Goal: Complete application form

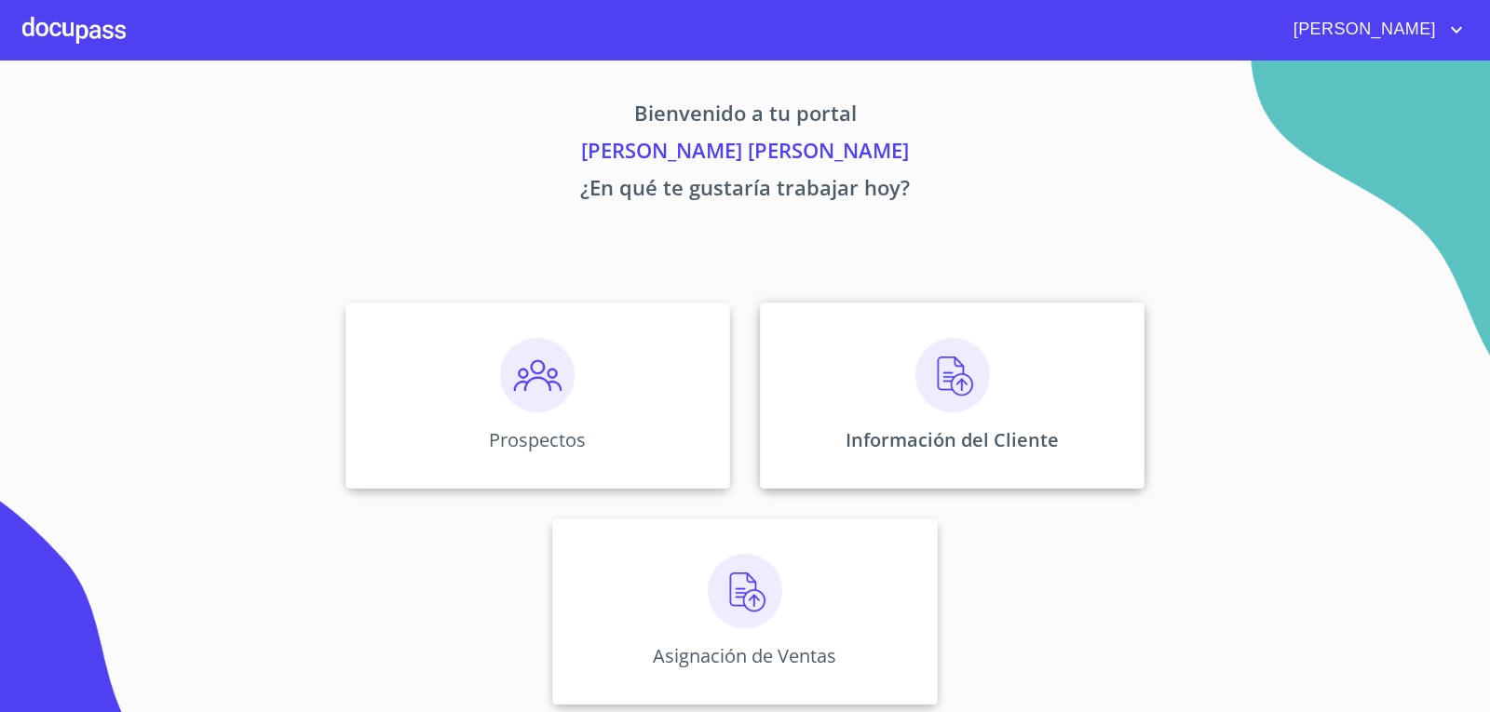
click at [935, 387] on img at bounding box center [952, 375] width 75 height 75
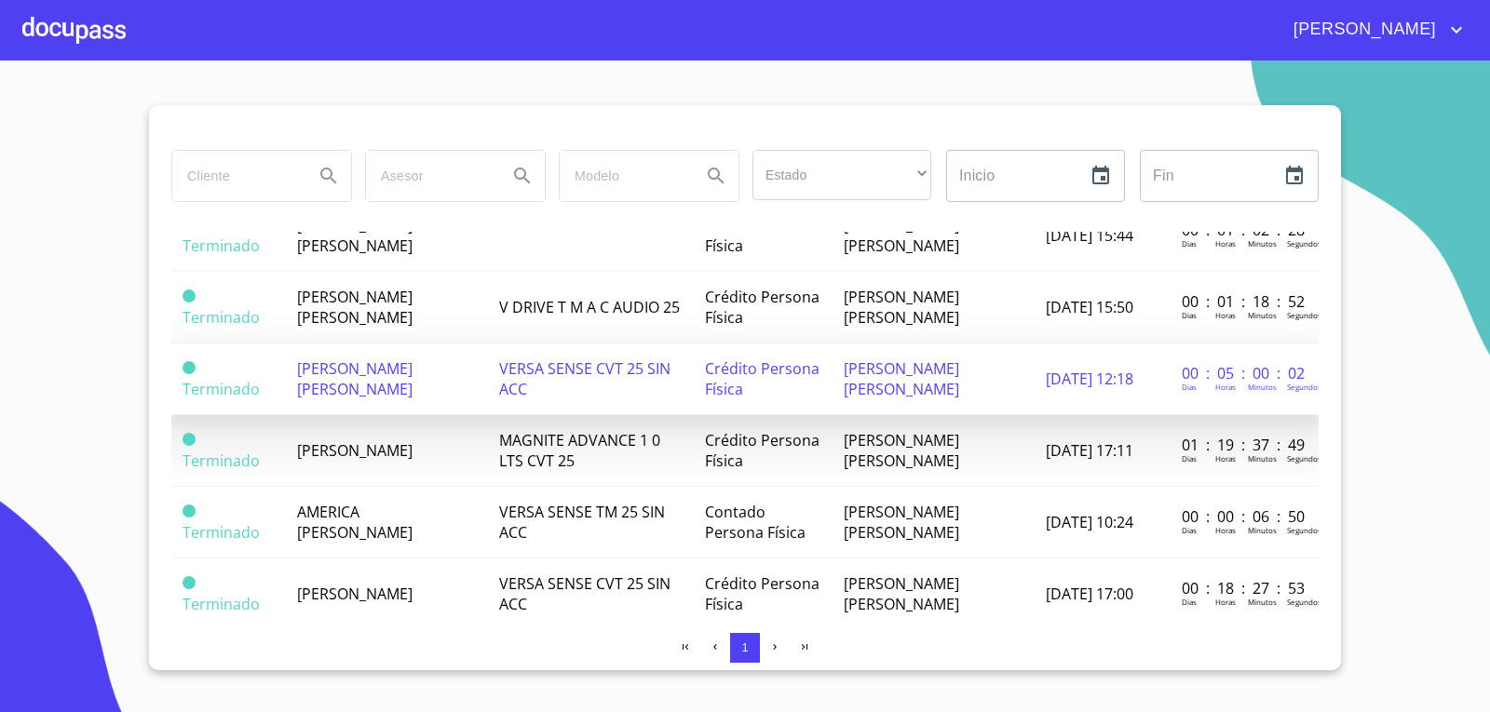
scroll to position [186, 0]
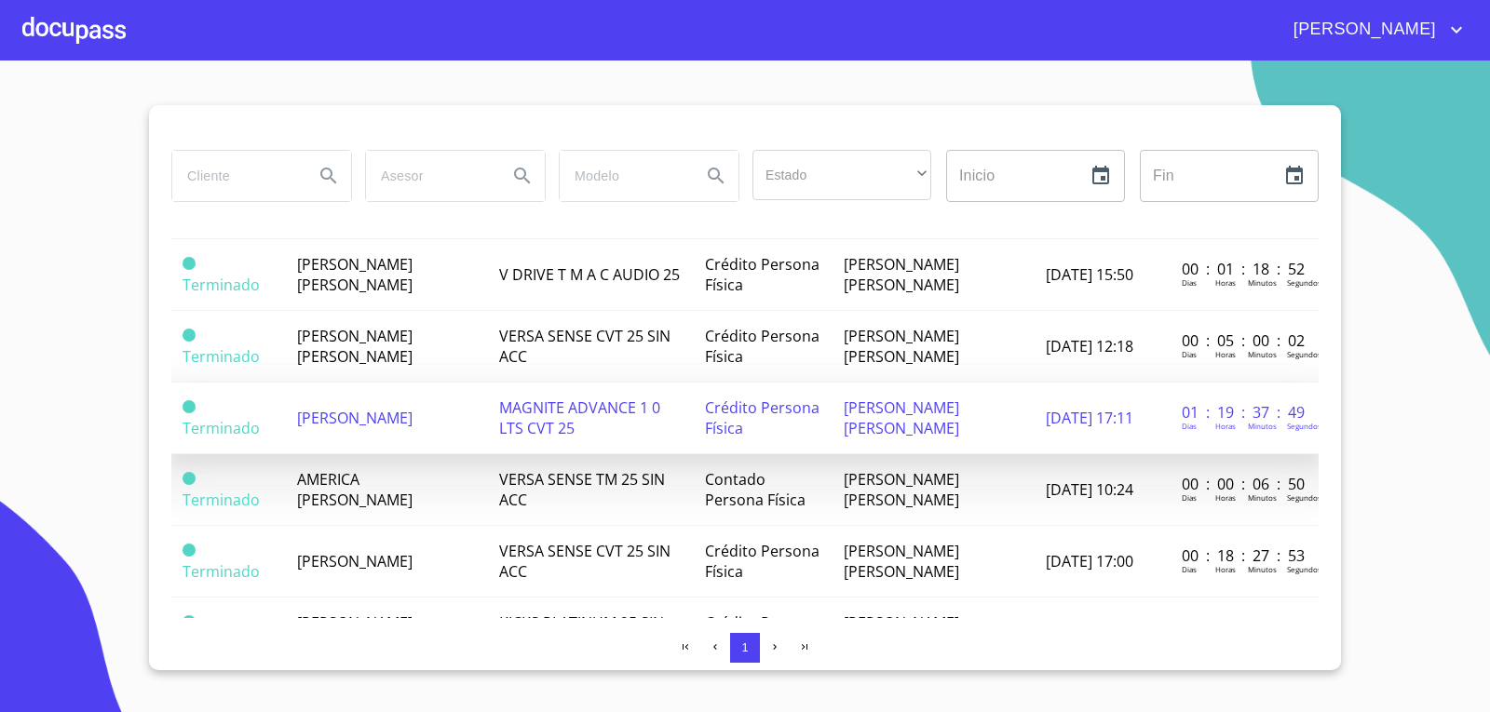
click at [335, 428] on span "[PERSON_NAME]" at bounding box center [354, 418] width 115 height 20
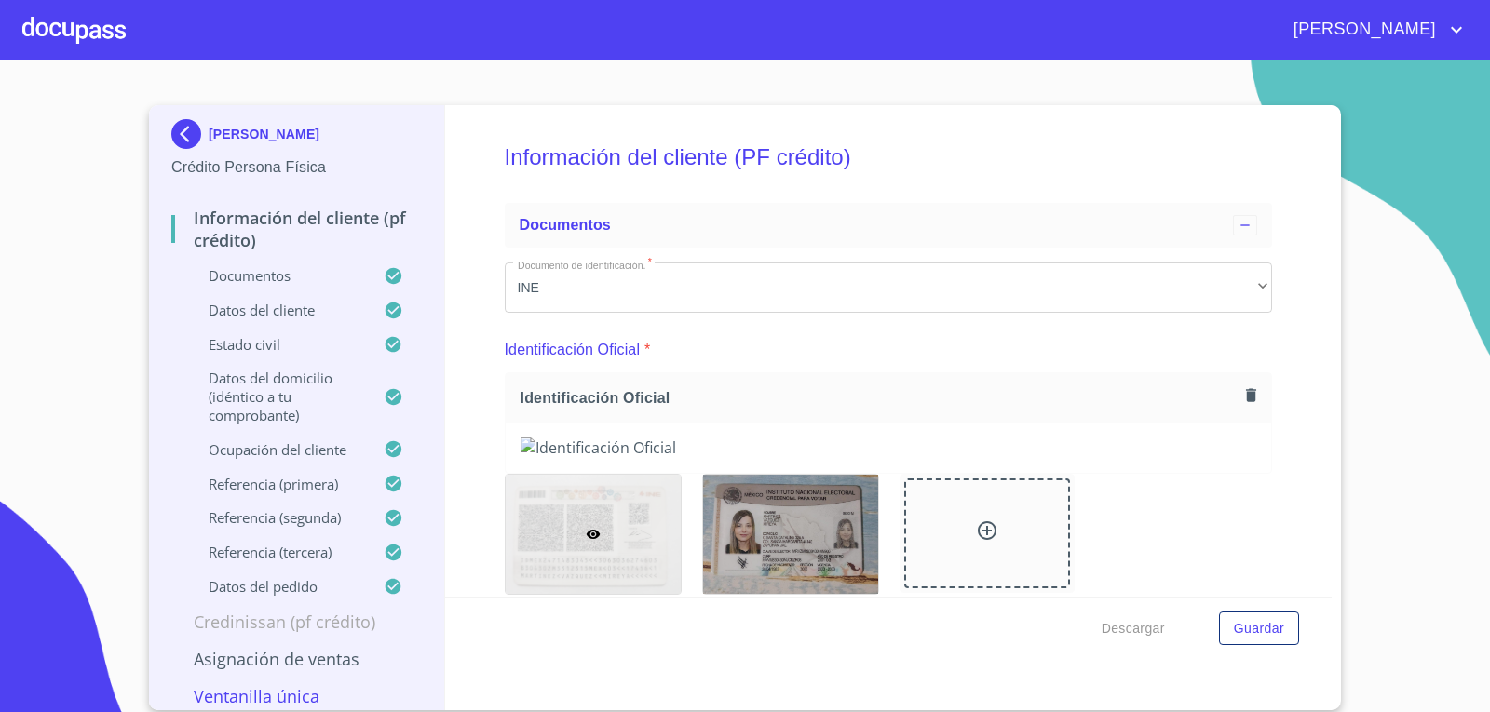
click at [1242, 398] on icon "button" at bounding box center [1251, 395] width 18 height 18
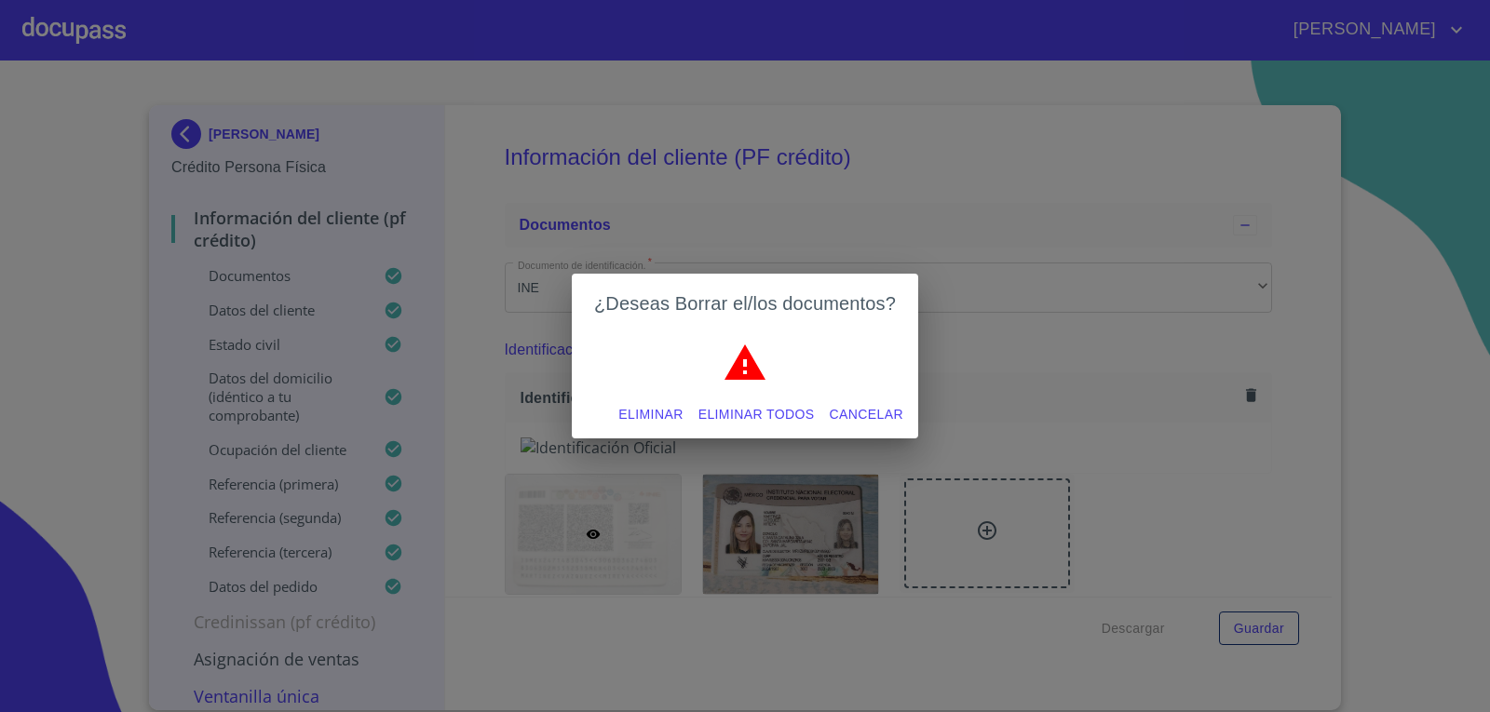
click at [633, 412] on span "Eliminar" at bounding box center [650, 414] width 64 height 23
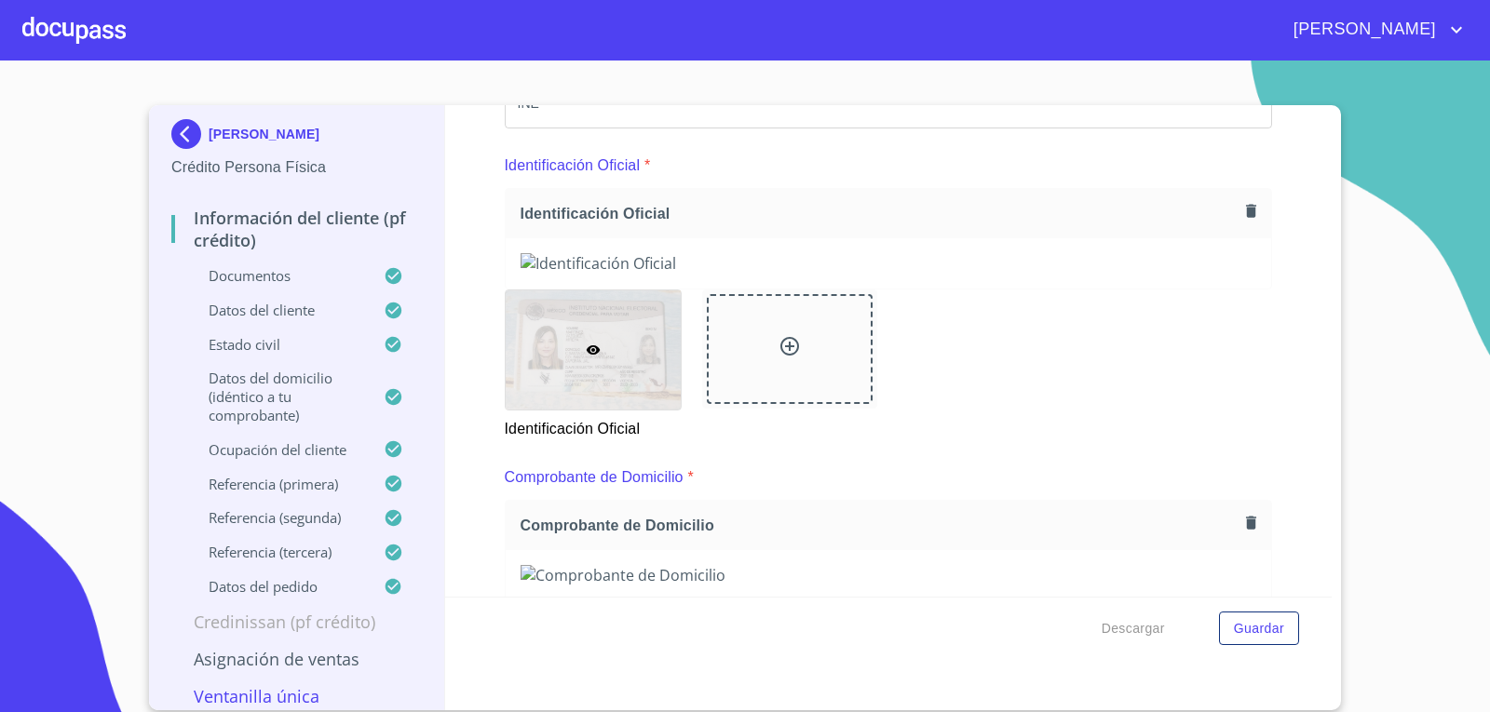
scroll to position [186, 0]
click at [1246, 210] on icon "button" at bounding box center [1251, 208] width 10 height 13
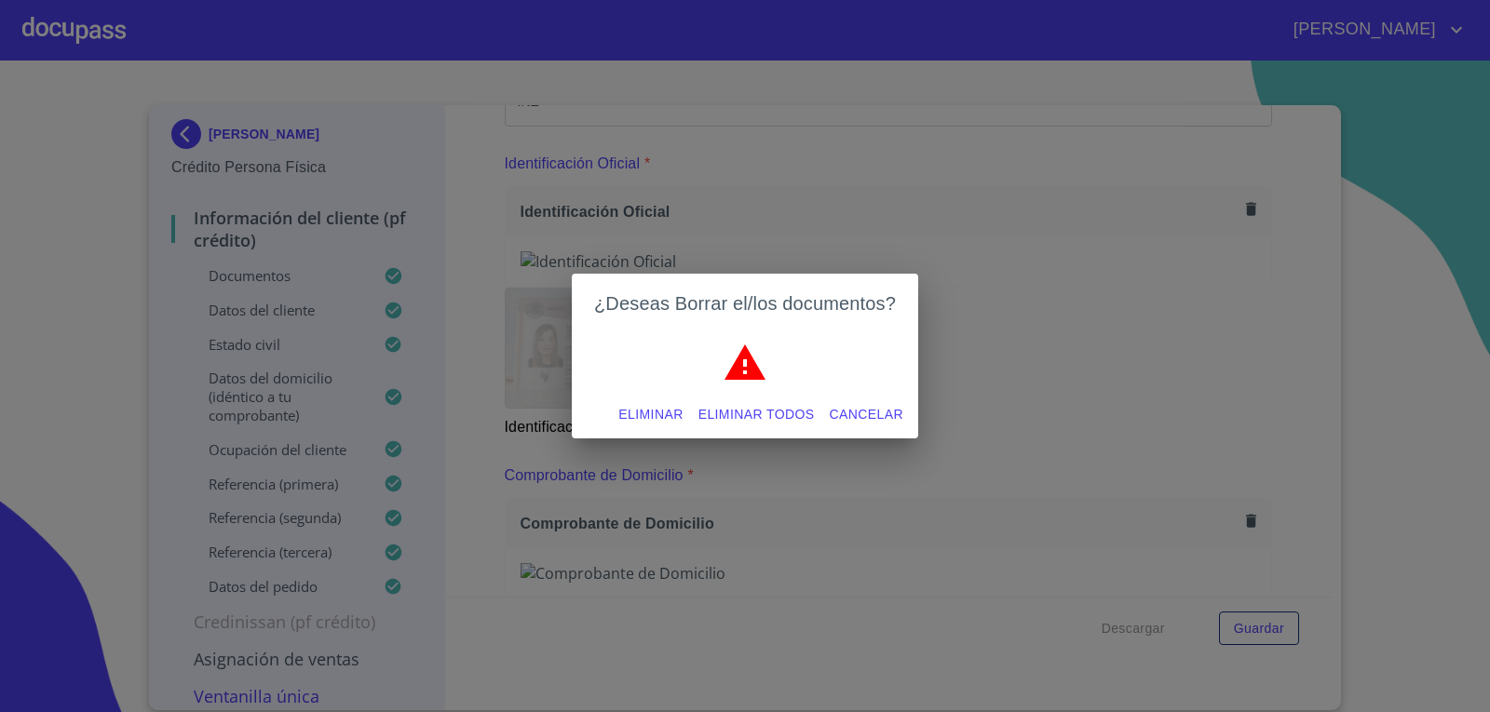
click at [644, 414] on span "Eliminar" at bounding box center [650, 414] width 64 height 23
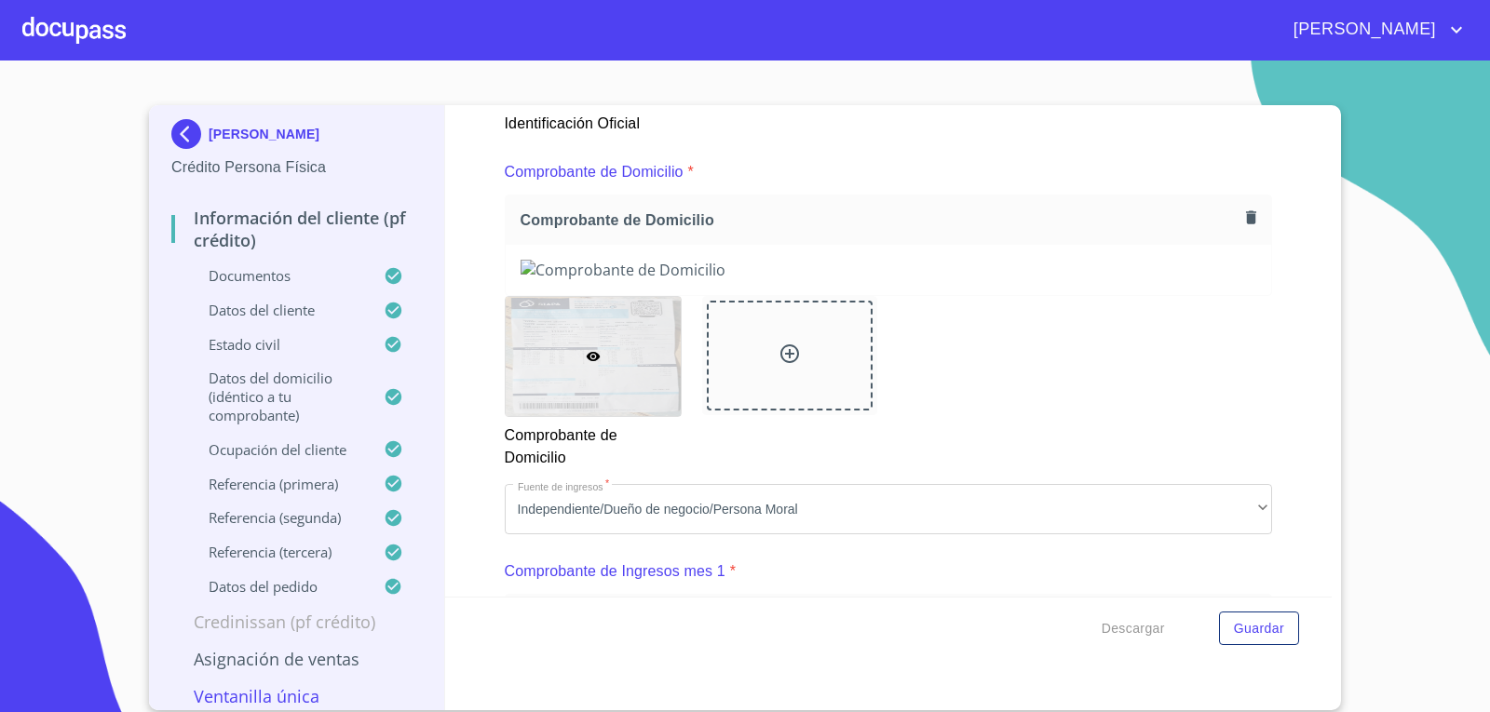
scroll to position [1024, 0]
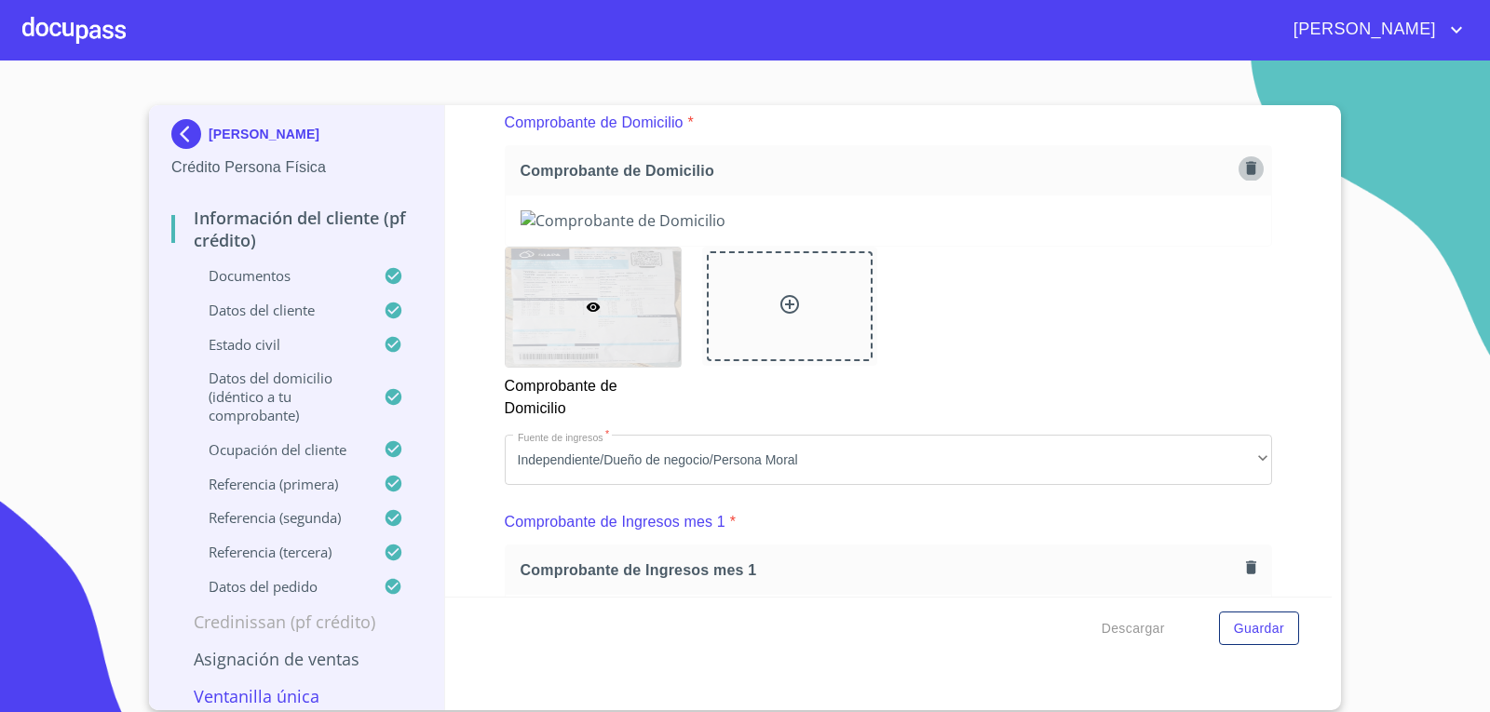
click at [1246, 171] on icon "button" at bounding box center [1251, 168] width 10 height 13
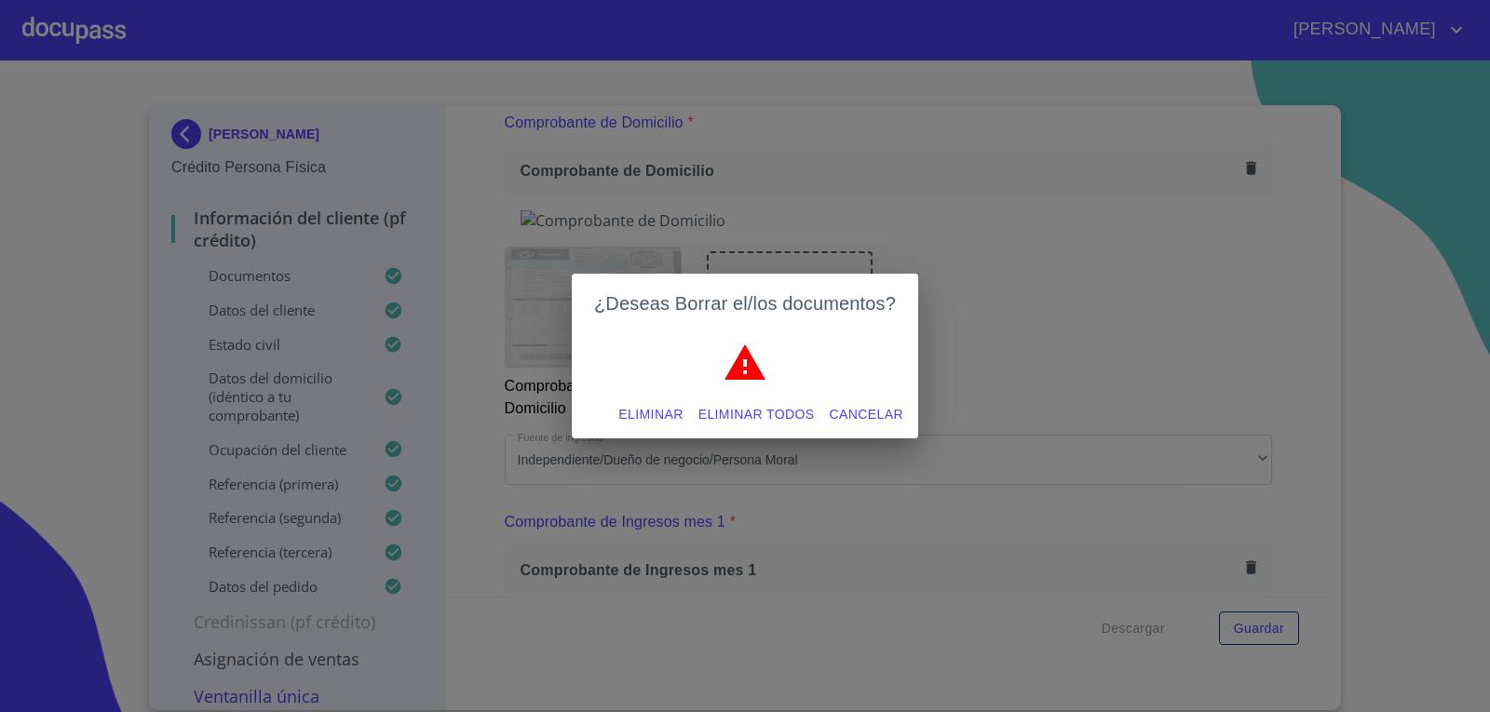
click at [636, 416] on span "Eliminar" at bounding box center [650, 414] width 64 height 23
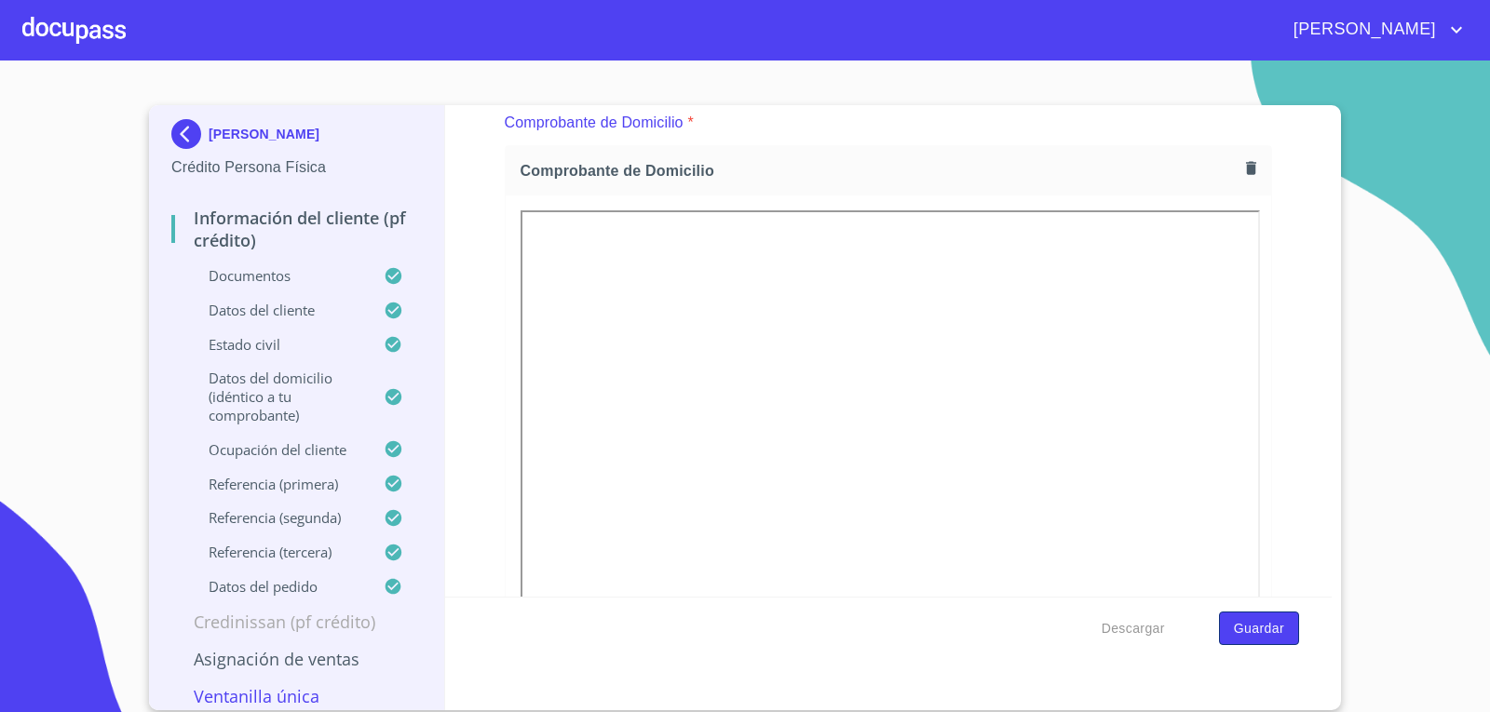
click at [1259, 633] on span "Guardar" at bounding box center [1259, 628] width 50 height 23
